Goal: Understand process/instructions: Learn how to perform a task or action

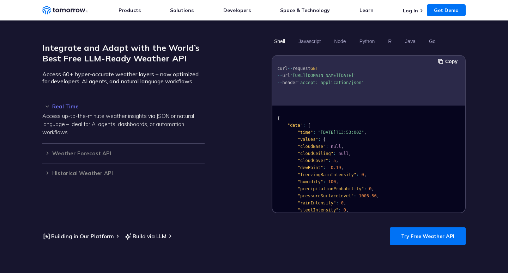
scroll to position [601, 0]
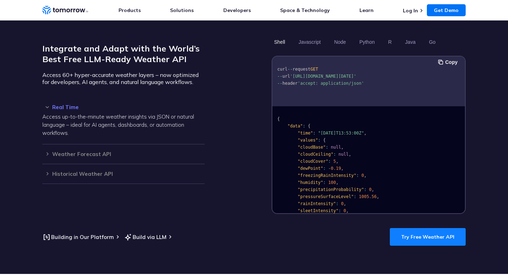
click at [426, 232] on link "Try Free Weather API" at bounding box center [428, 237] width 76 height 18
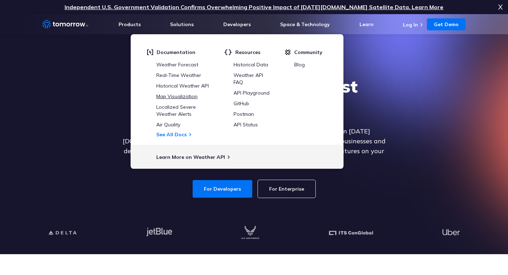
click at [176, 96] on link "Map Visualization" at bounding box center [176, 96] width 41 height 6
